Goal: Task Accomplishment & Management: Manage account settings

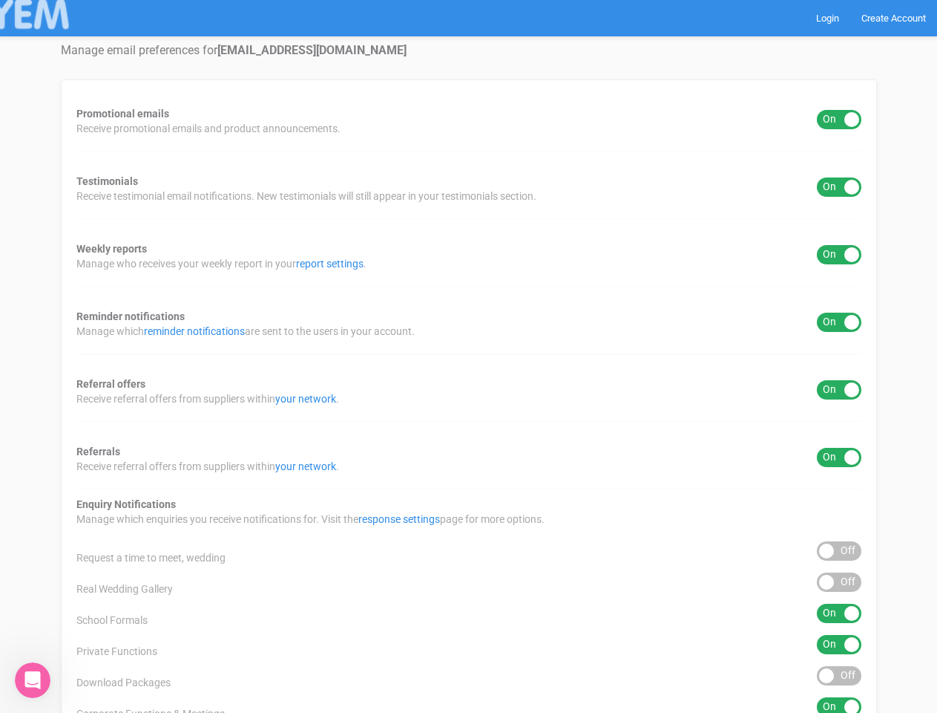
click at [468, 356] on div "Promotional emails ON OFF Receive promotional emails and product announcements.…" at bounding box center [469, 551] width 816 height 945
click at [839, 119] on div "ON OFF" at bounding box center [839, 119] width 45 height 19
click at [839, 187] on div "ON OFF" at bounding box center [839, 186] width 45 height 19
click at [839, 255] on div "ON OFF" at bounding box center [839, 254] width 45 height 19
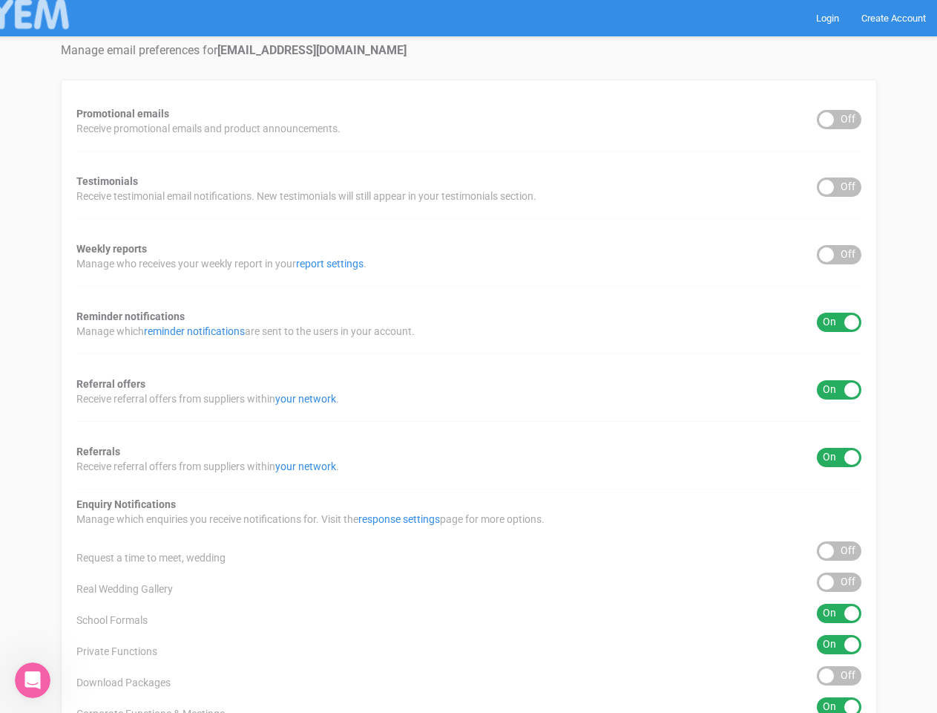
click at [839, 322] on div "ON OFF" at bounding box center [839, 321] width 45 height 19
click at [839, 390] on div "ON OFF" at bounding box center [839, 389] width 45 height 19
click at [839, 457] on div "ON OFF" at bounding box center [839, 457] width 45 height 19
click at [839, 551] on div "ON OFF" at bounding box center [839, 550] width 45 height 19
click at [839, 582] on div "ON OFF" at bounding box center [839, 581] width 45 height 19
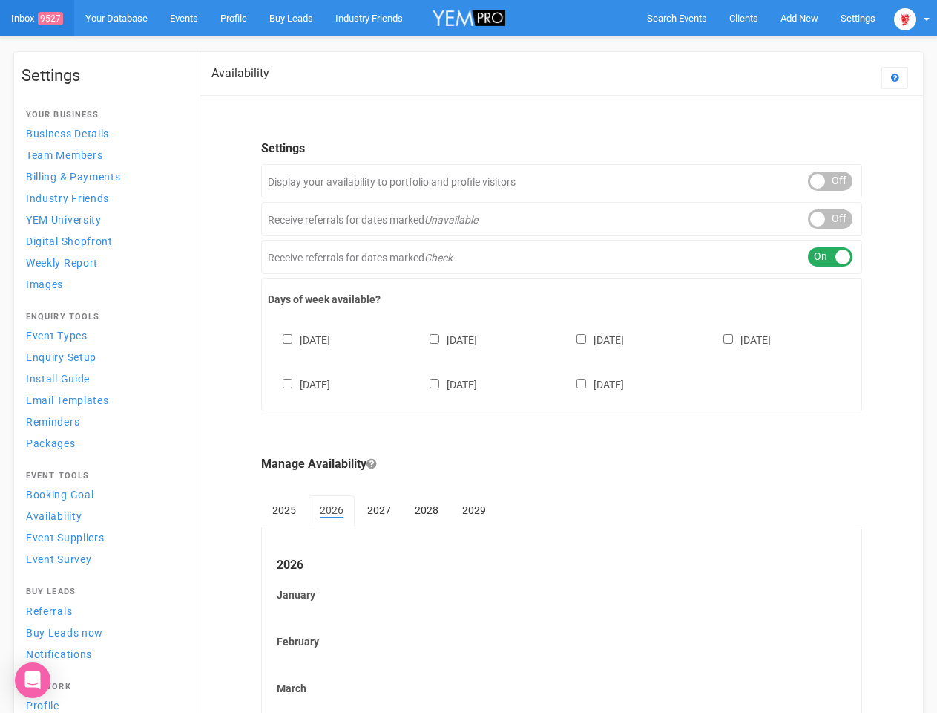
click at [468, 356] on div "Sunday Monday Tuesday Wednesday Thursday Friday Saturday" at bounding box center [562, 354] width 588 height 89
click at [677, 18] on span "Search Events" at bounding box center [677, 18] width 60 height 11
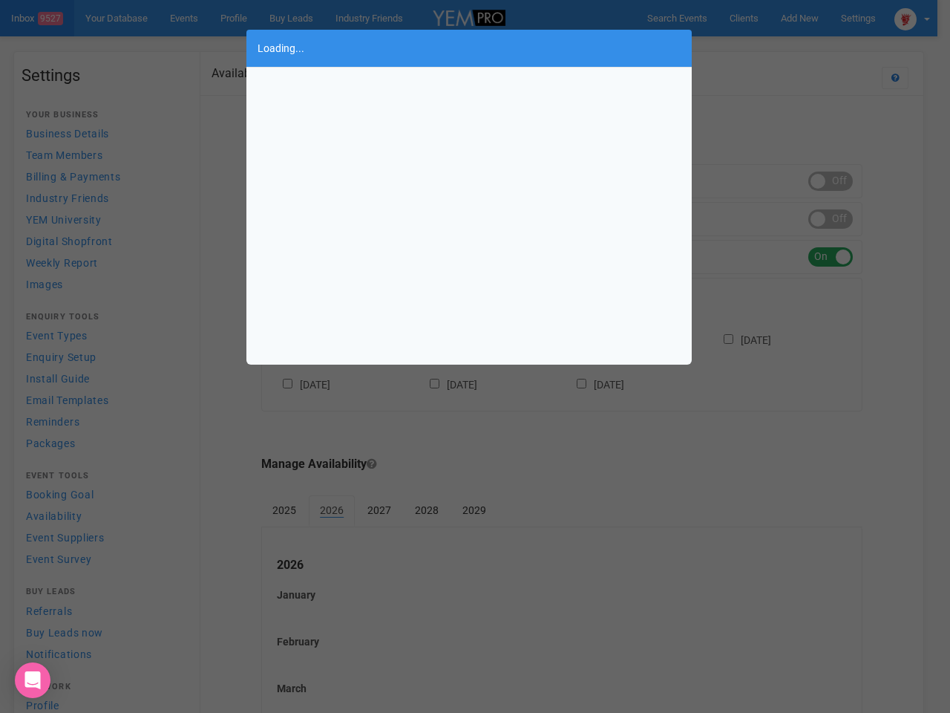
click at [799, 18] on div "Loading..." at bounding box center [475, 356] width 950 height 713
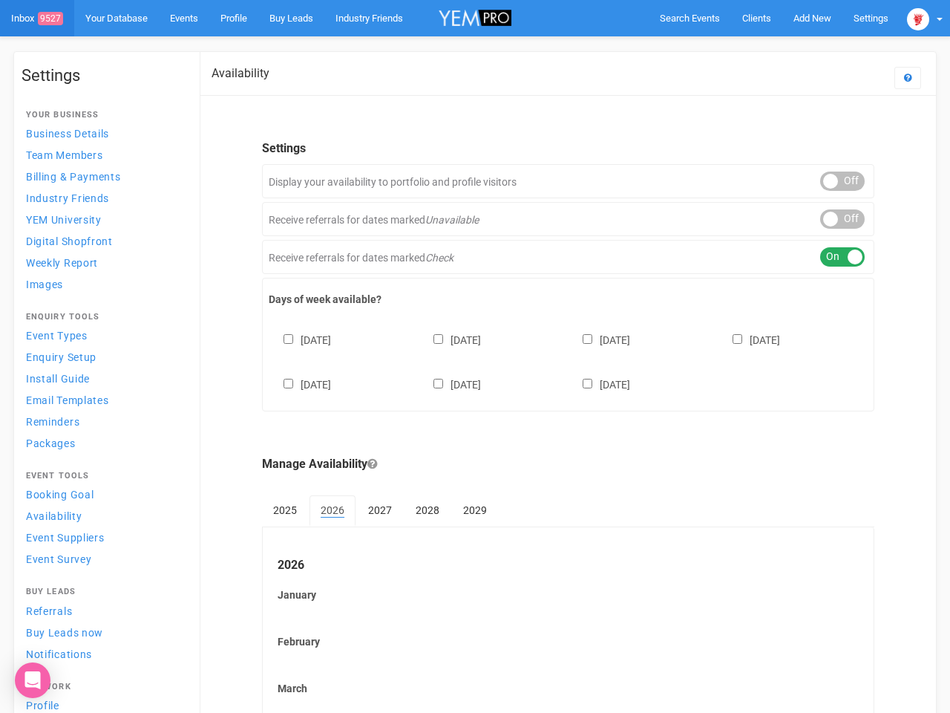
click at [765, 48] on body "Search Events Clients Add New New Client New Event New Enquiry Settings Stamfor…" at bounding box center [475, 616] width 950 height 1233
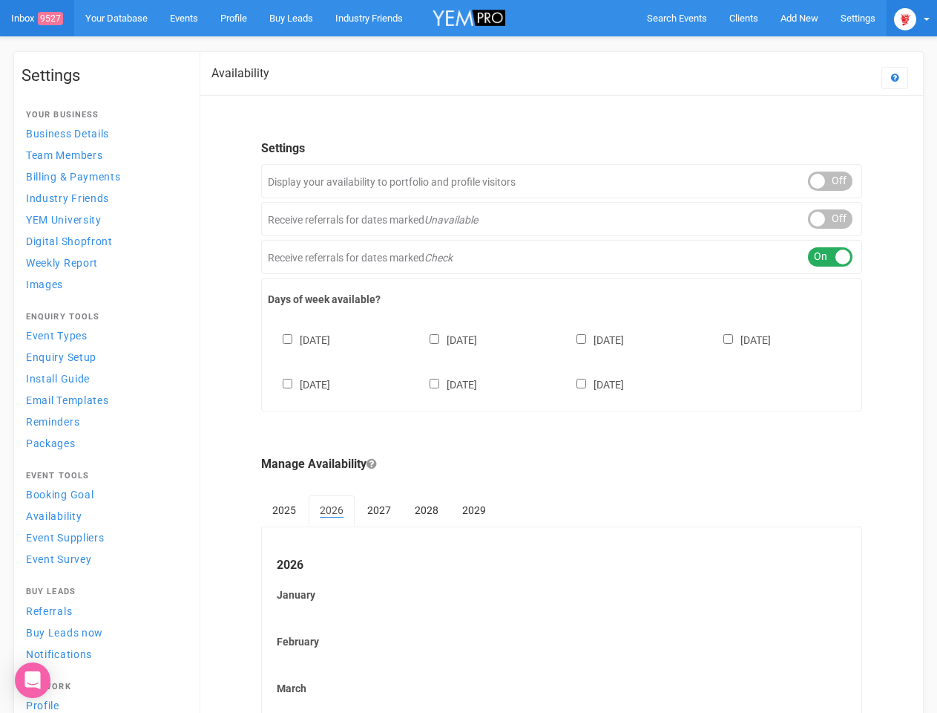
click at [912, 18] on img at bounding box center [905, 19] width 22 height 22
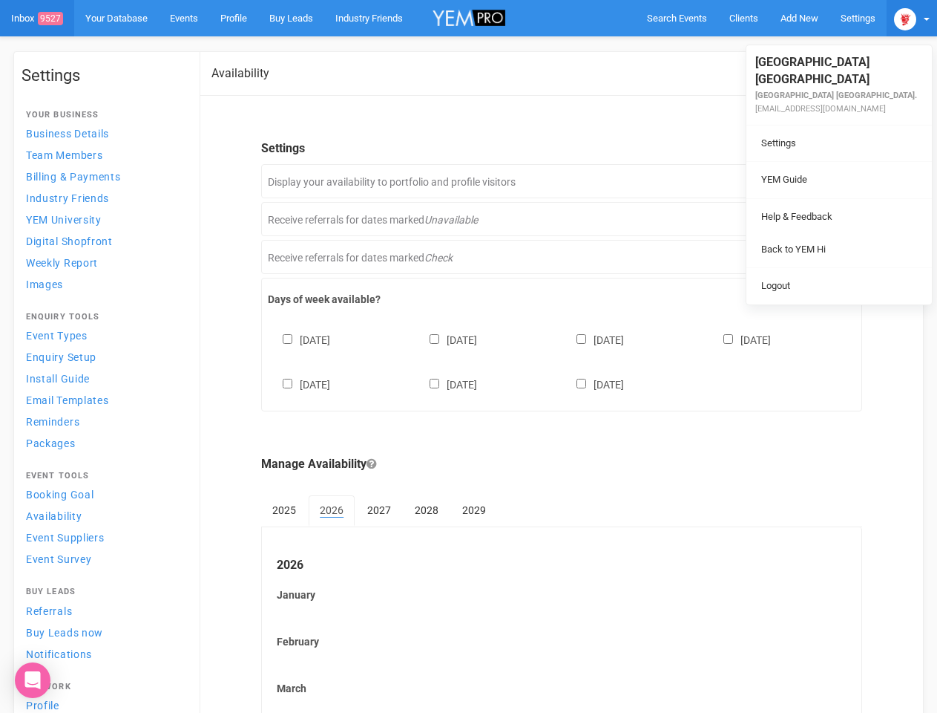
click at [831, 181] on div "ON OFF" at bounding box center [830, 180] width 45 height 19
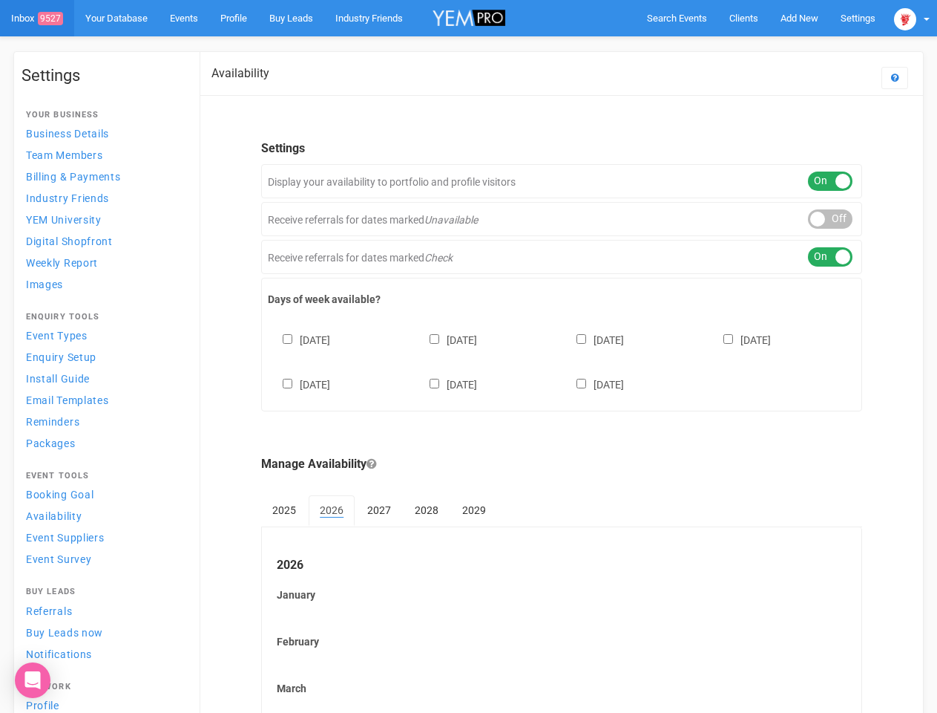
click at [831, 219] on div "ON OFF" at bounding box center [830, 218] width 45 height 19
click at [831, 257] on div "ON OFF" at bounding box center [830, 256] width 45 height 19
click at [562, 360] on div "[DATE] [DATE] [DATE] [DATE] [DATE] [DATE] [DATE]" at bounding box center [562, 354] width 588 height 89
click at [468, 356] on div "[DATE] [DATE] [DATE] [DATE] [DATE] [DATE] [DATE]" at bounding box center [562, 354] width 588 height 89
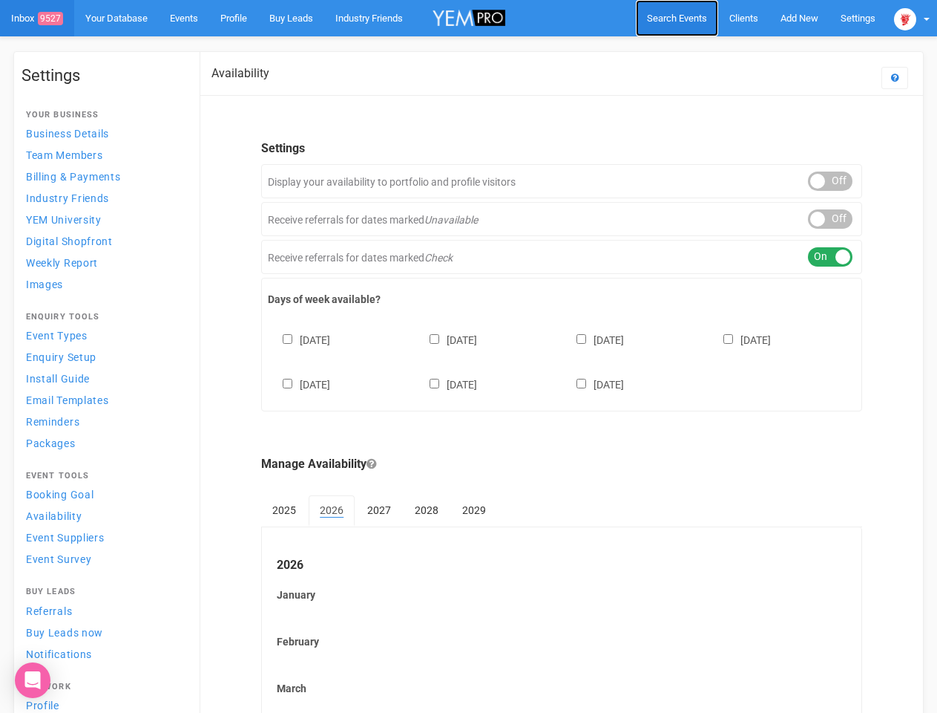
click at [677, 18] on span "Search Events" at bounding box center [677, 18] width 60 height 11
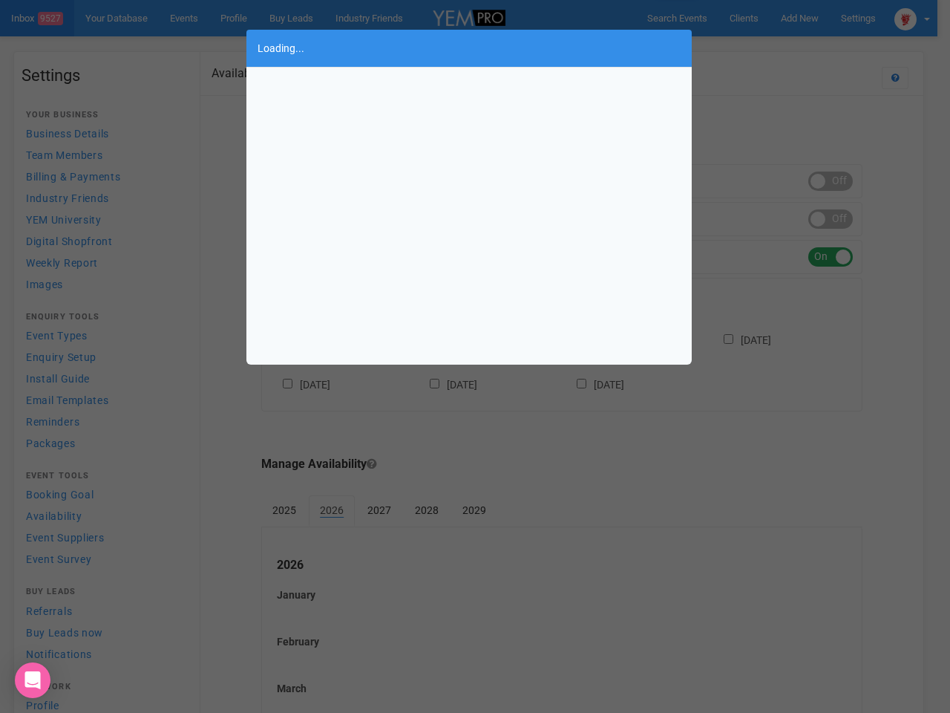
click at [799, 18] on div "Loading..." at bounding box center [475, 356] width 950 height 713
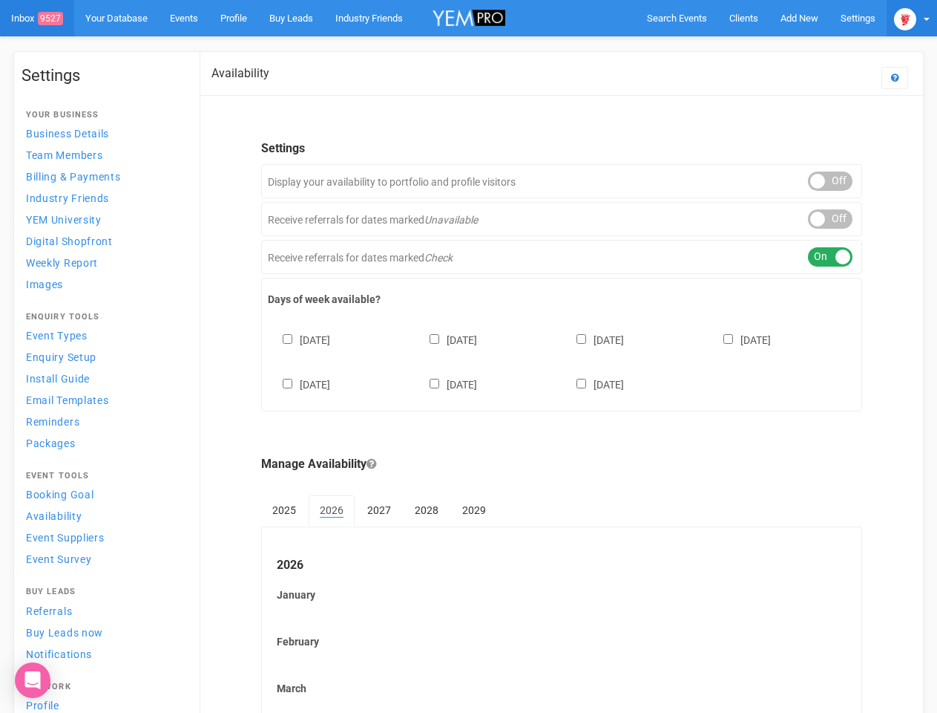
click at [912, 18] on img at bounding box center [905, 19] width 22 height 22
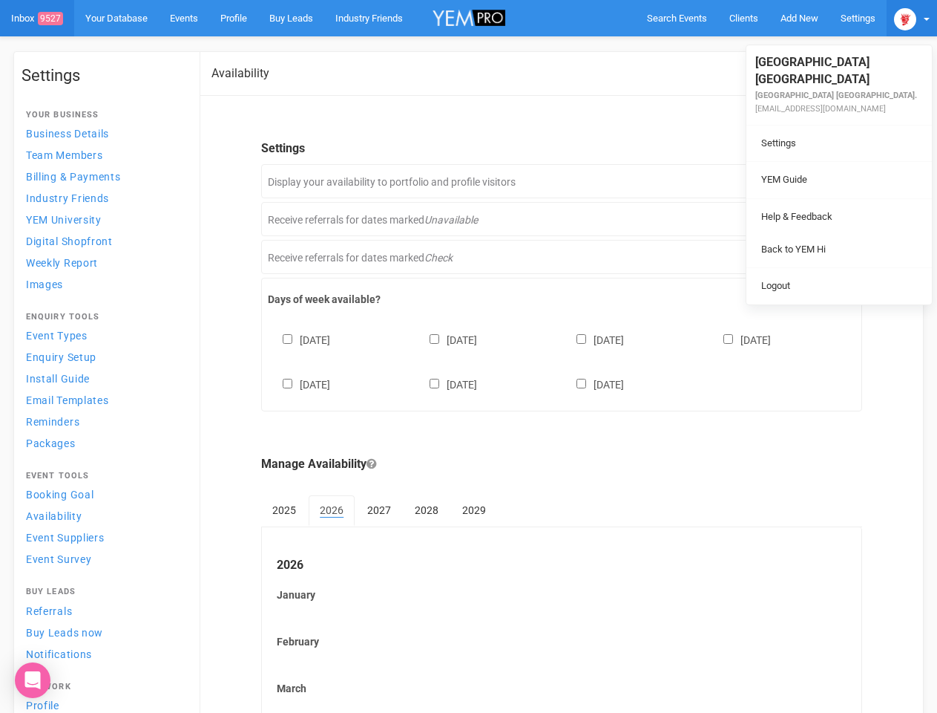
click at [831, 198] on li at bounding box center [840, 198] width 186 height 1
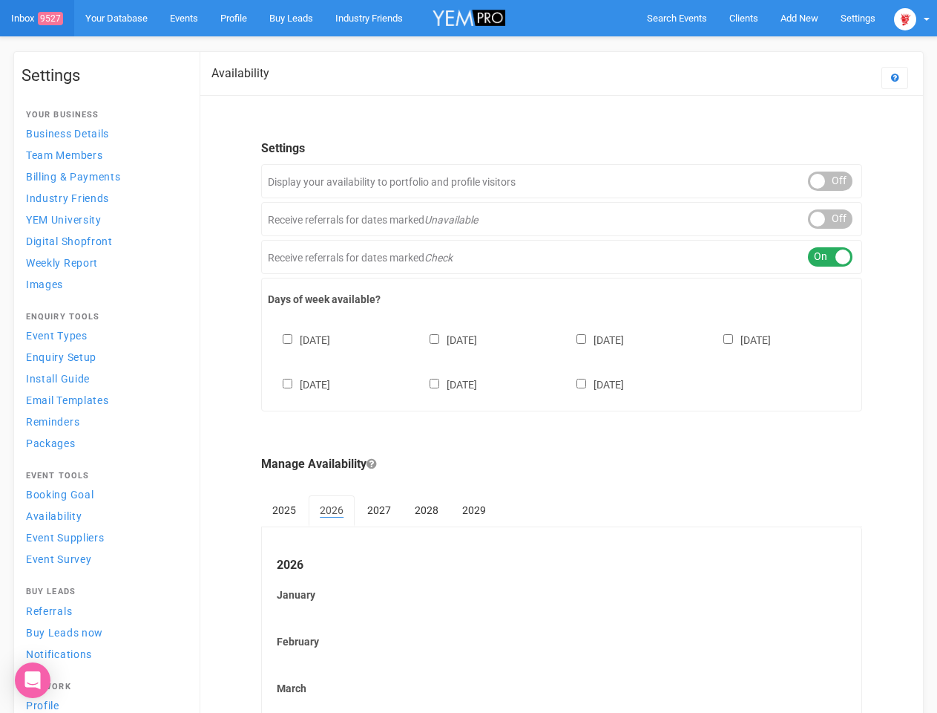
click at [831, 220] on link "Back to YEM Hi" at bounding box center [839, 234] width 178 height 29
click at [831, 257] on link "Logout" at bounding box center [839, 270] width 178 height 29
click at [562, 360] on div "Sunday Monday Tuesday Wednesday Thursday Friday Saturday" at bounding box center [562, 354] width 588 height 89
click at [468, 356] on div "[DATE] [DATE] [DATE] [DATE] [DATE] [DATE] [DATE]" at bounding box center [562, 354] width 588 height 89
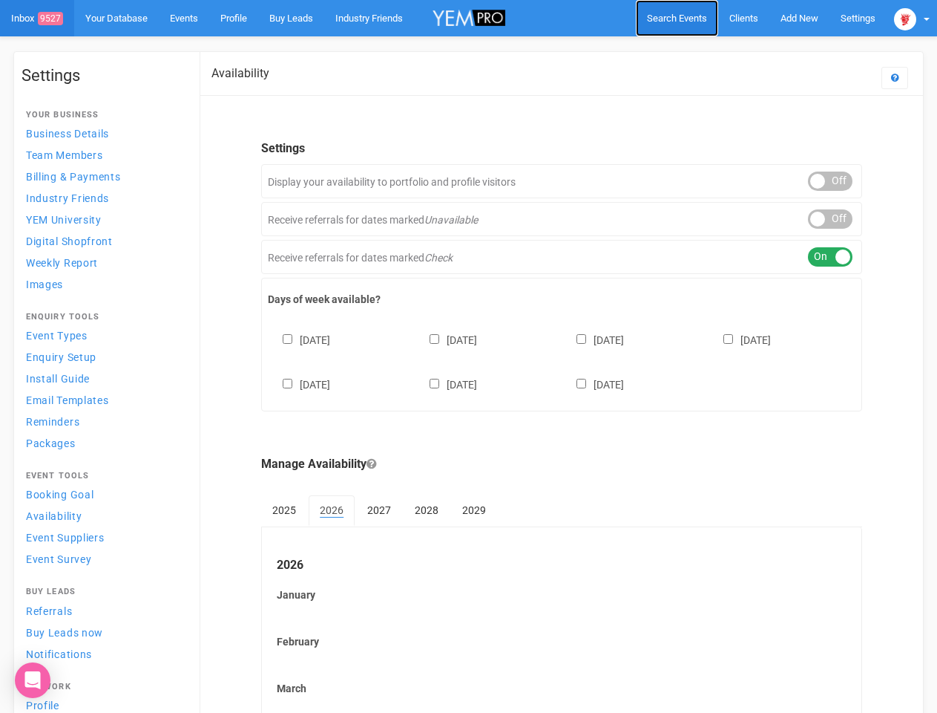
click at [677, 18] on span "Search Events" at bounding box center [677, 18] width 60 height 11
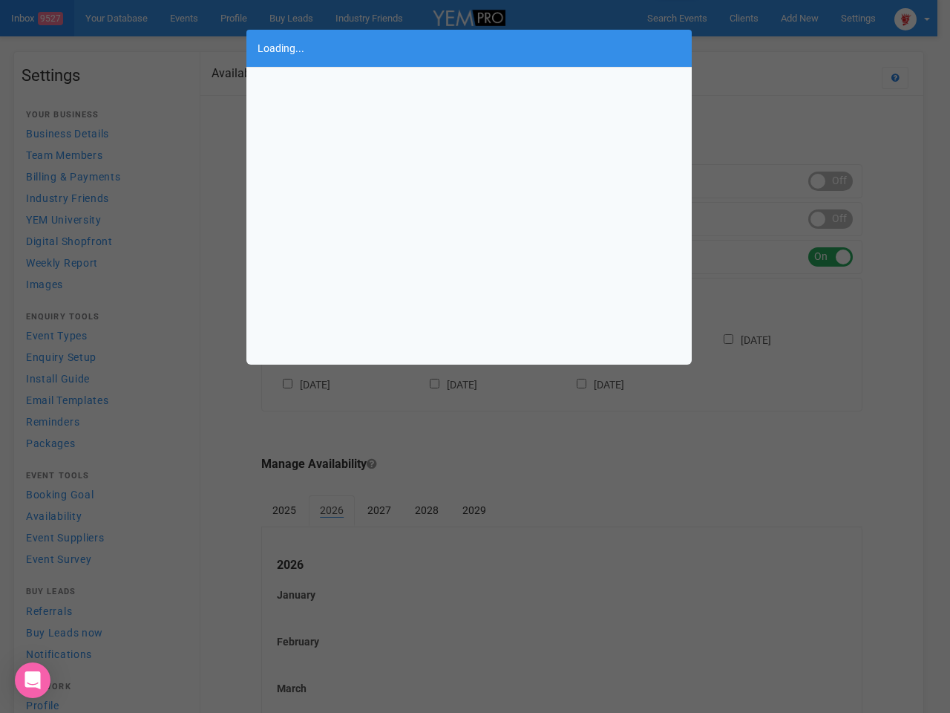
click at [799, 18] on div "Loading..." at bounding box center [475, 356] width 950 height 713
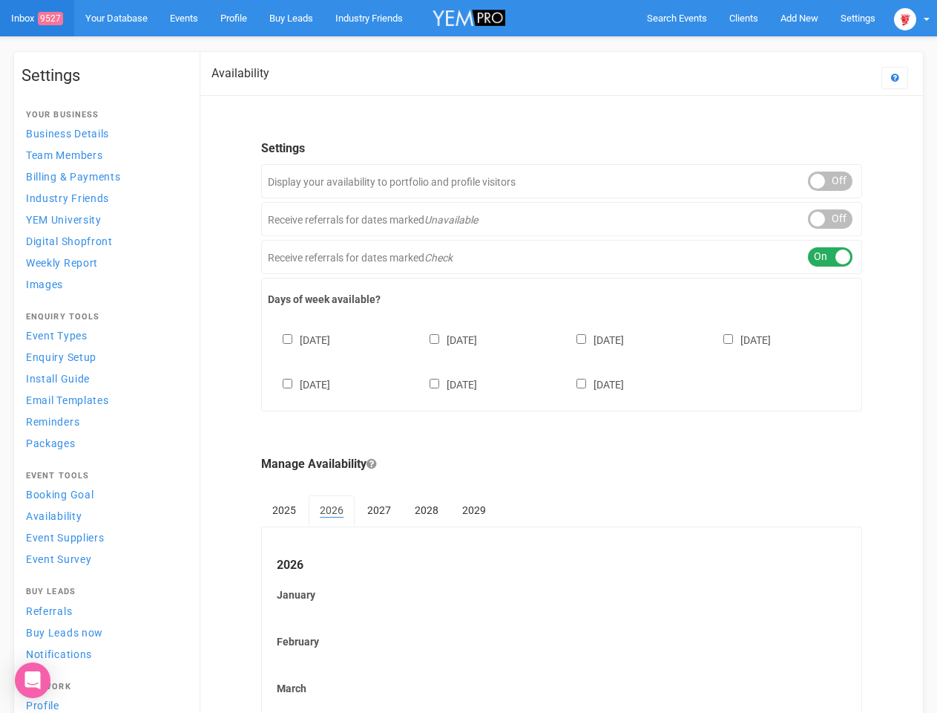
click at [765, 48] on body "Search Events Clients Add New New Client New Event New Enquiry Settings [GEOGRA…" at bounding box center [468, 616] width 937 height 1233
click at [912, 18] on img at bounding box center [905, 19] width 22 height 22
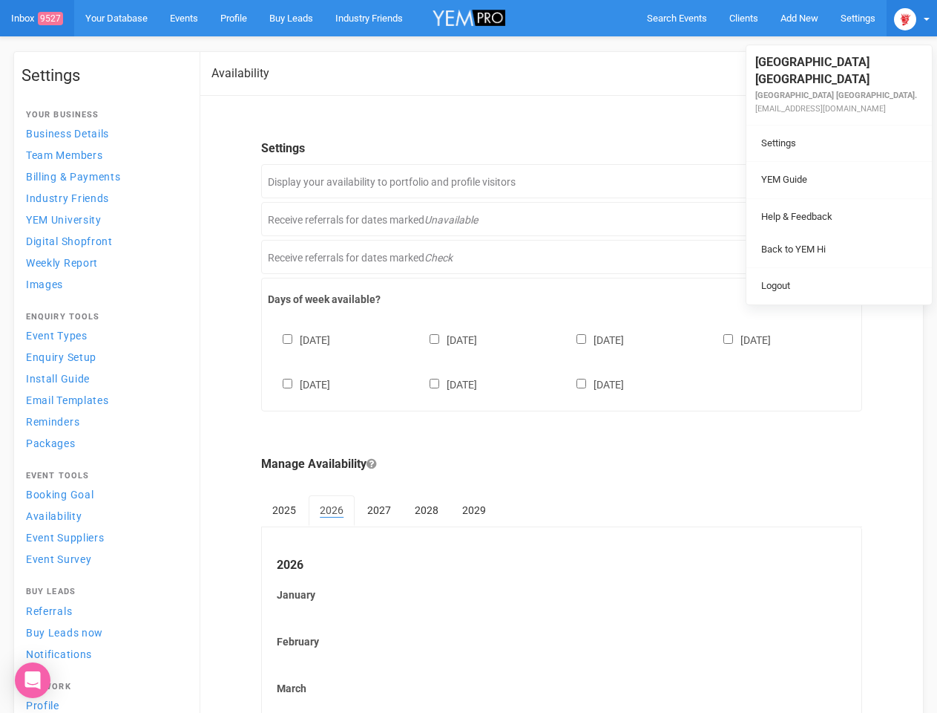
click at [831, 198] on li at bounding box center [840, 198] width 186 height 1
click at [831, 235] on link "Back to YEM Hi" at bounding box center [839, 249] width 178 height 29
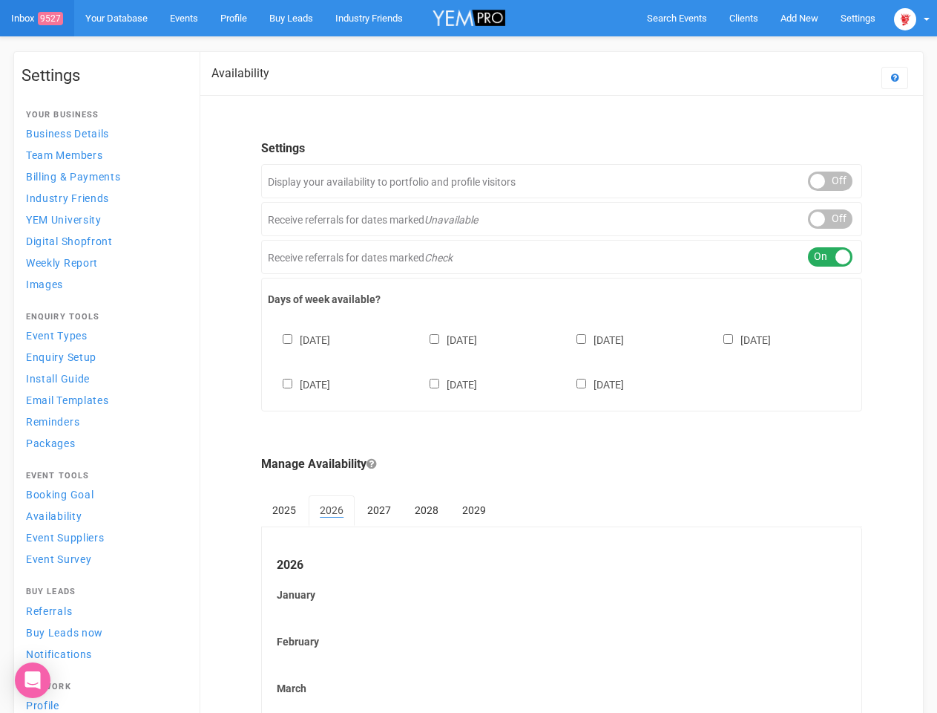
click at [831, 257] on link "Logout" at bounding box center [839, 270] width 178 height 29
click at [562, 360] on div "[DATE] [DATE] [DATE] [DATE] [DATE] [DATE] [DATE]" at bounding box center [562, 354] width 588 height 89
